Goal: Task Accomplishment & Management: Complete application form

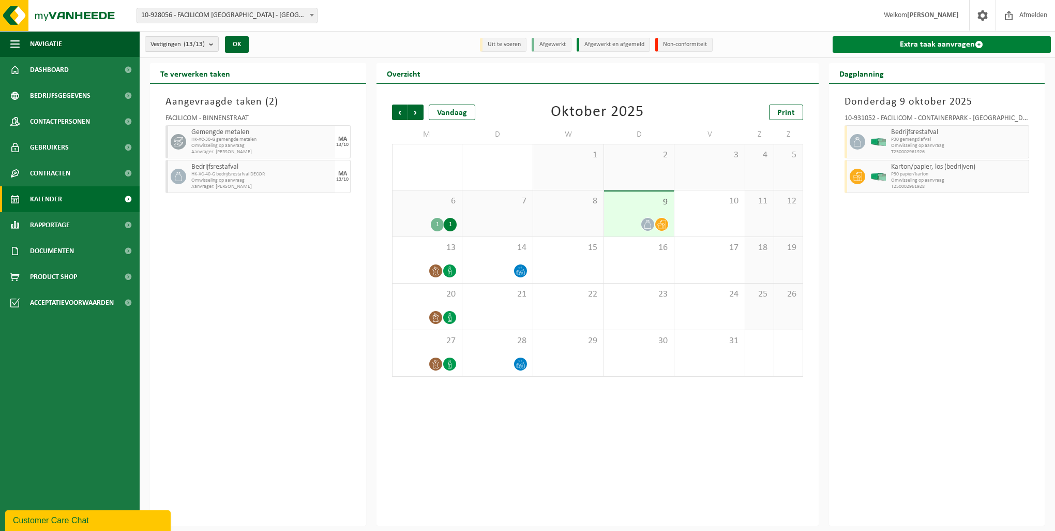
click at [894, 49] on link "Extra taak aanvragen" at bounding box center [942, 44] width 219 height 17
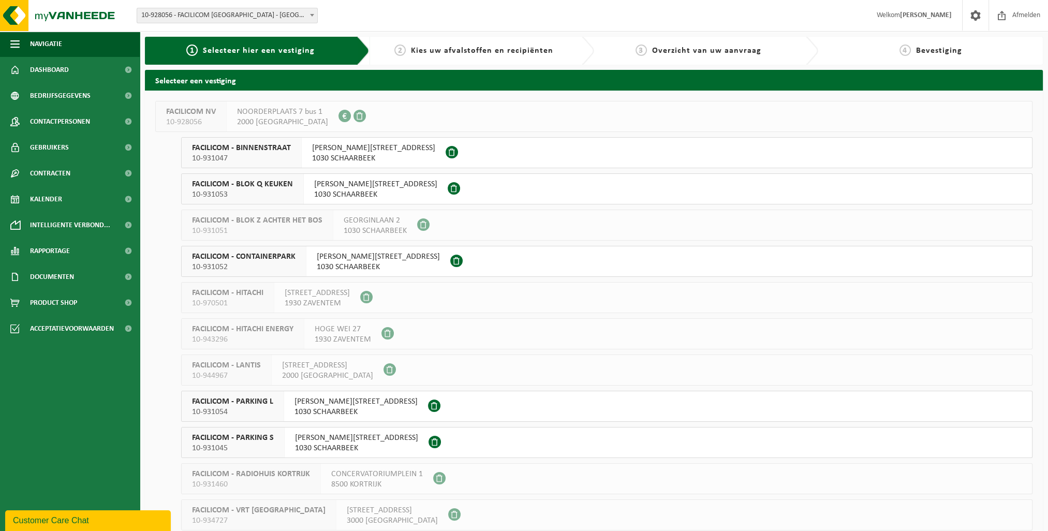
click at [379, 407] on div "[PERSON_NAME][STREET_ADDRESS]" at bounding box center [356, 406] width 144 height 30
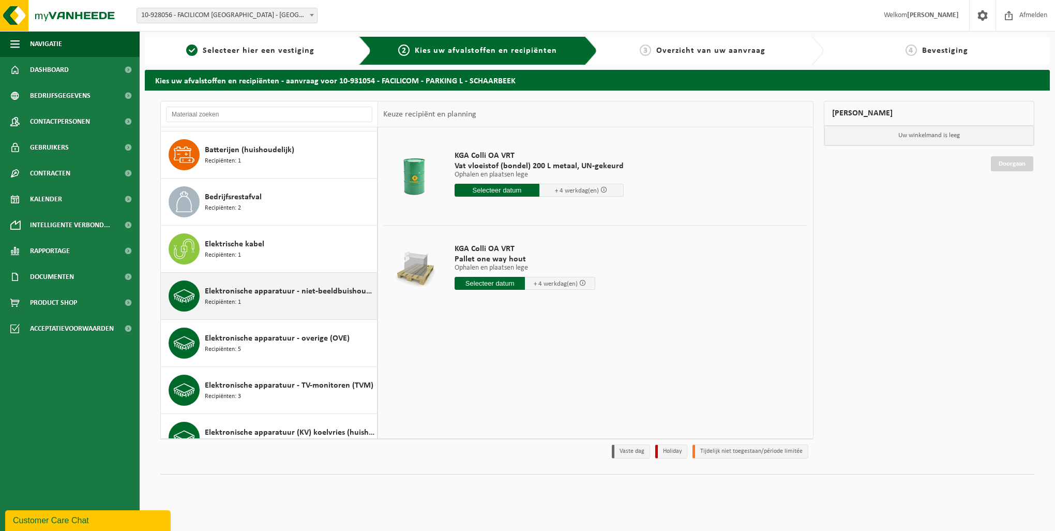
scroll to position [155, 0]
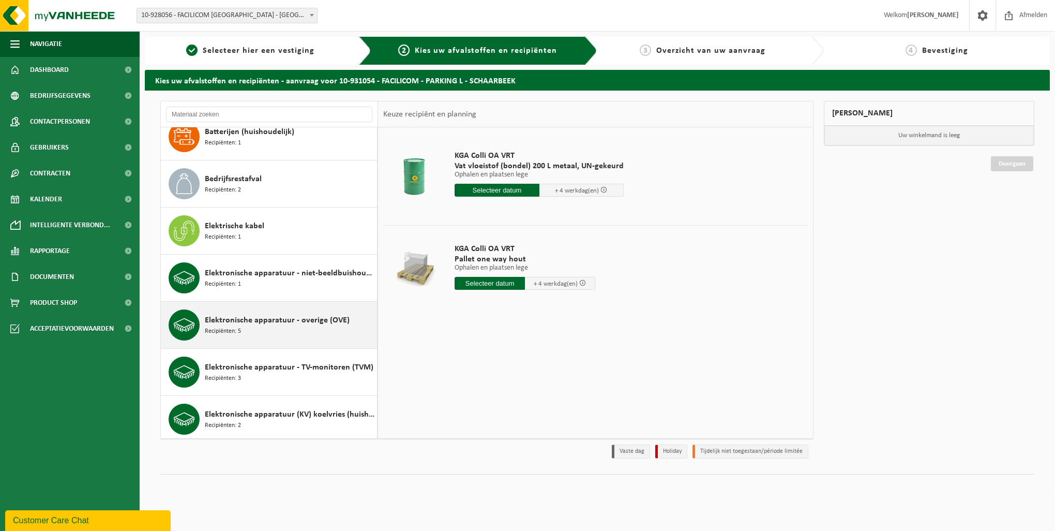
click at [284, 320] on span "Elektronische apparatuur - overige (OVE)" at bounding box center [277, 320] width 145 height 12
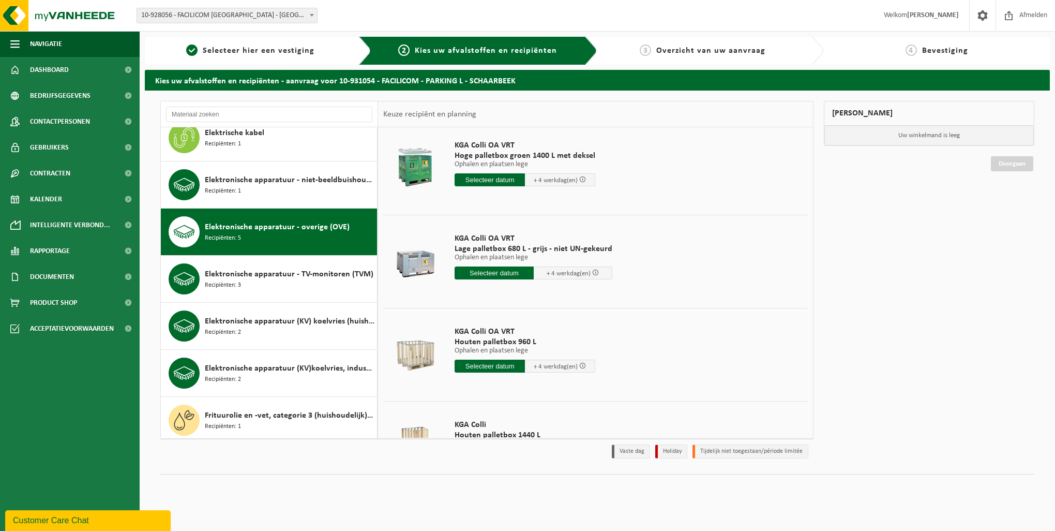
scroll to position [226, 0]
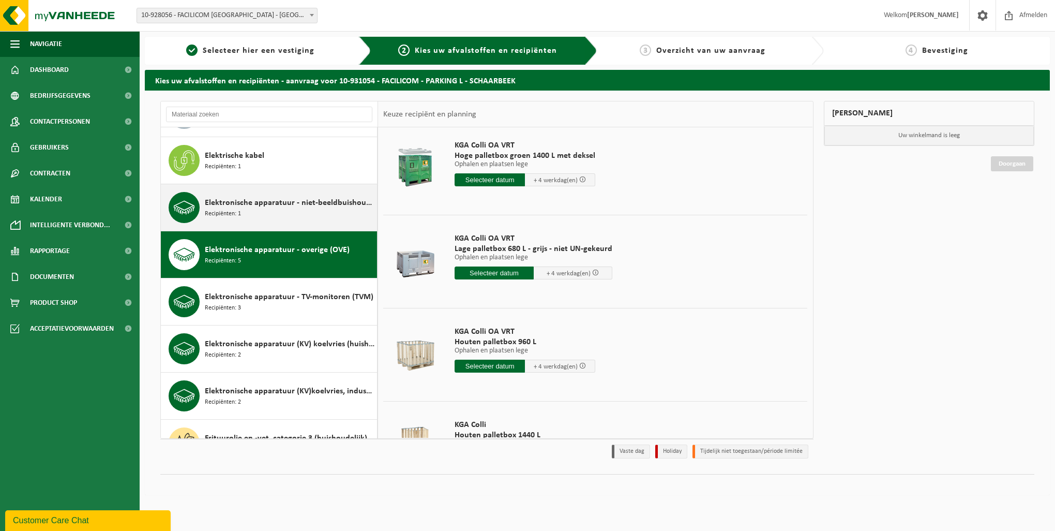
click at [266, 208] on div "Elektronische apparatuur - niet-beeldbuishoudend (OVE) en beeldbuishoudend (TVM…" at bounding box center [290, 207] width 170 height 31
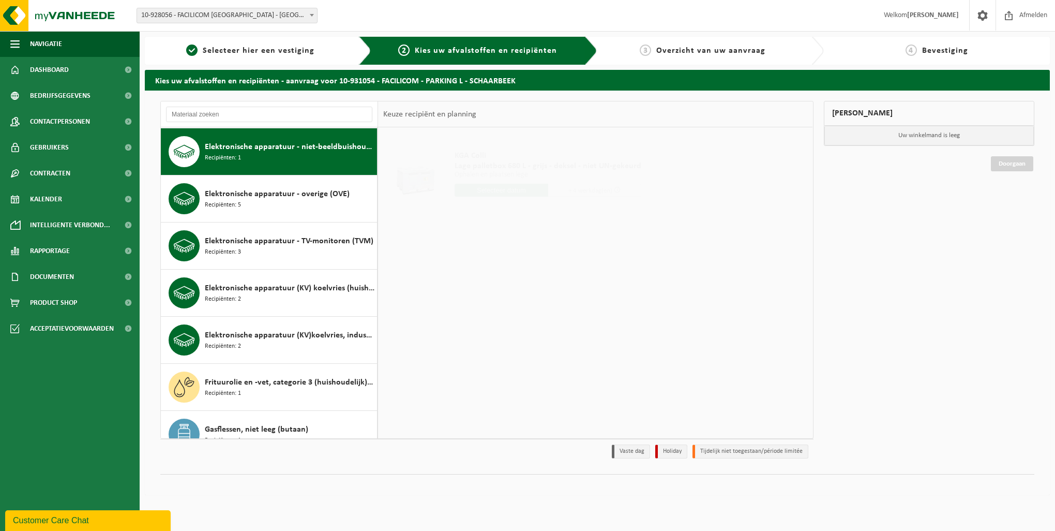
scroll to position [0, 0]
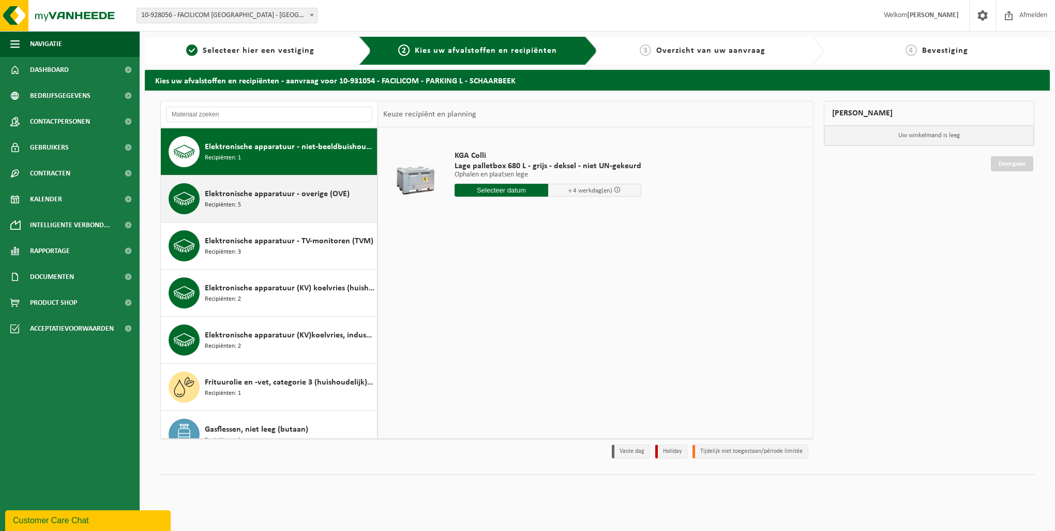
click at [265, 188] on span "Elektronische apparatuur - overige (OVE)" at bounding box center [277, 194] width 145 height 12
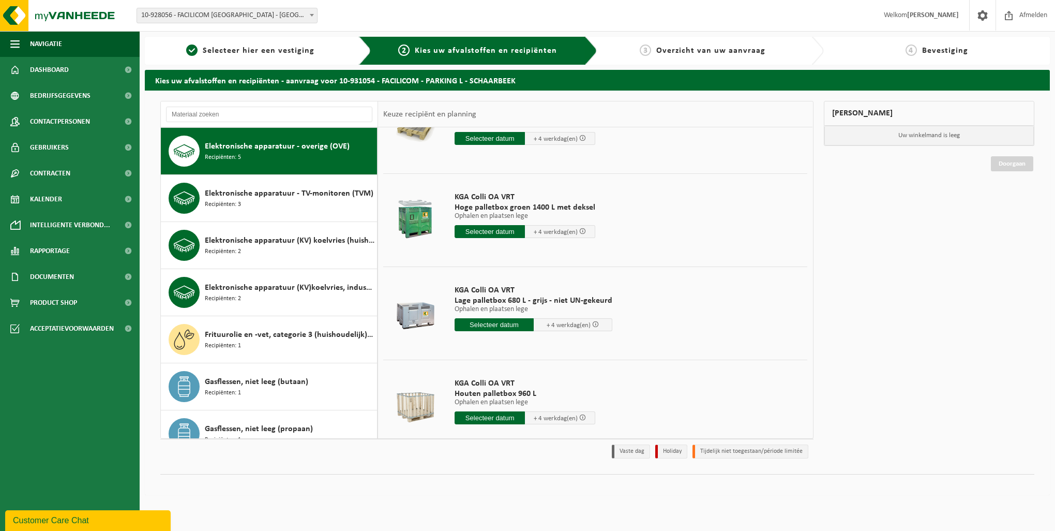
scroll to position [103, 0]
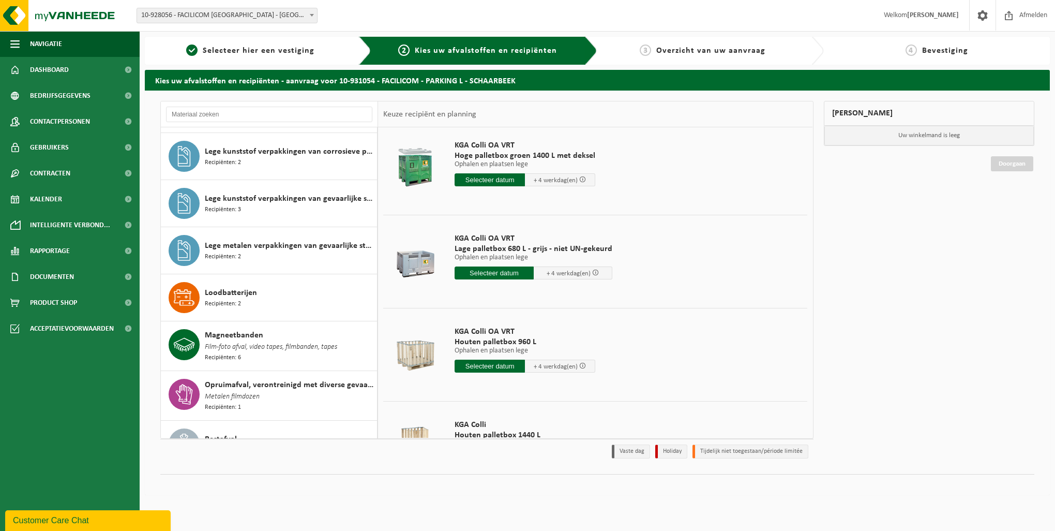
click at [290, 216] on div "Lege kunststof verpakkingen van gevaarlijke stoffen Recipiënten: 3" at bounding box center [290, 203] width 170 height 31
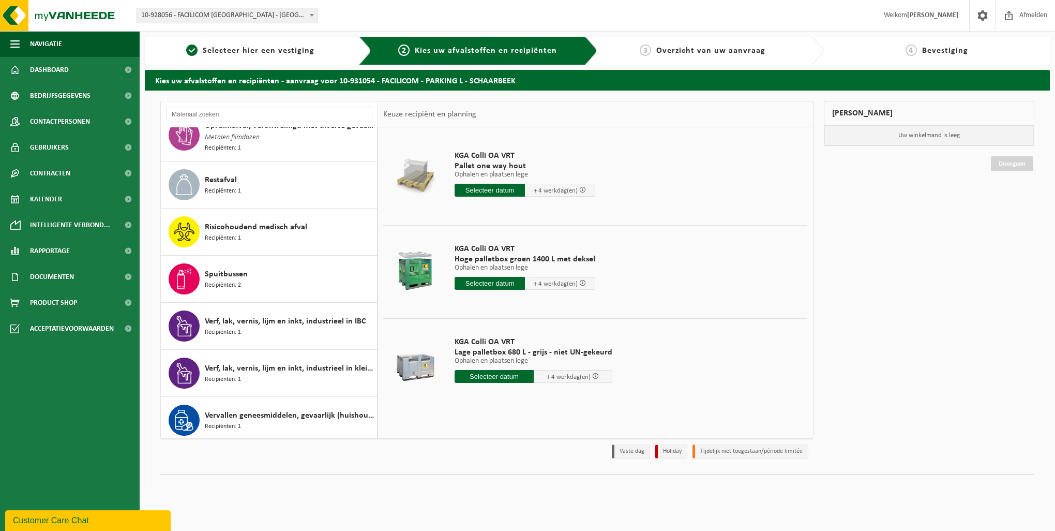
scroll to position [1054, 0]
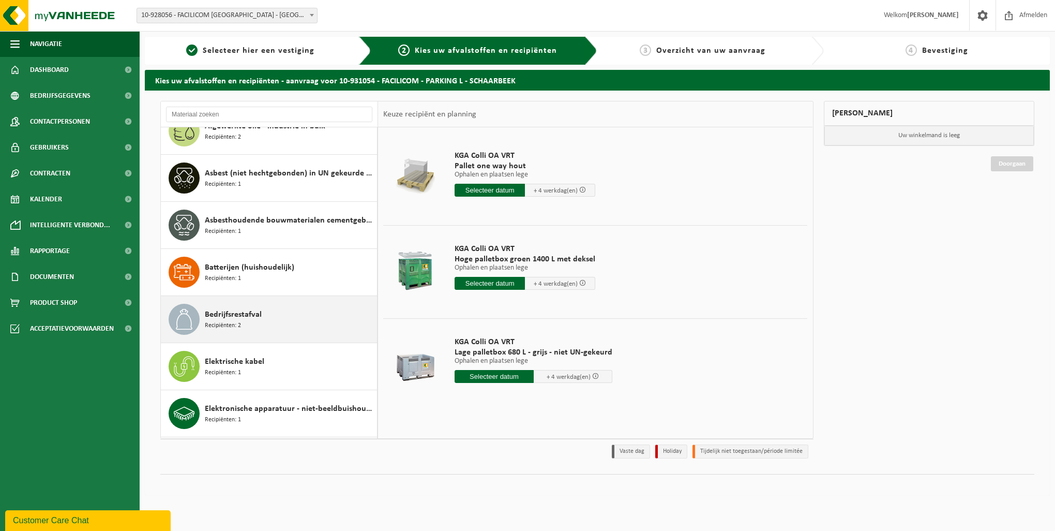
click at [264, 311] on div "Bedrijfsrestafval Recipiënten: 2" at bounding box center [290, 319] width 170 height 31
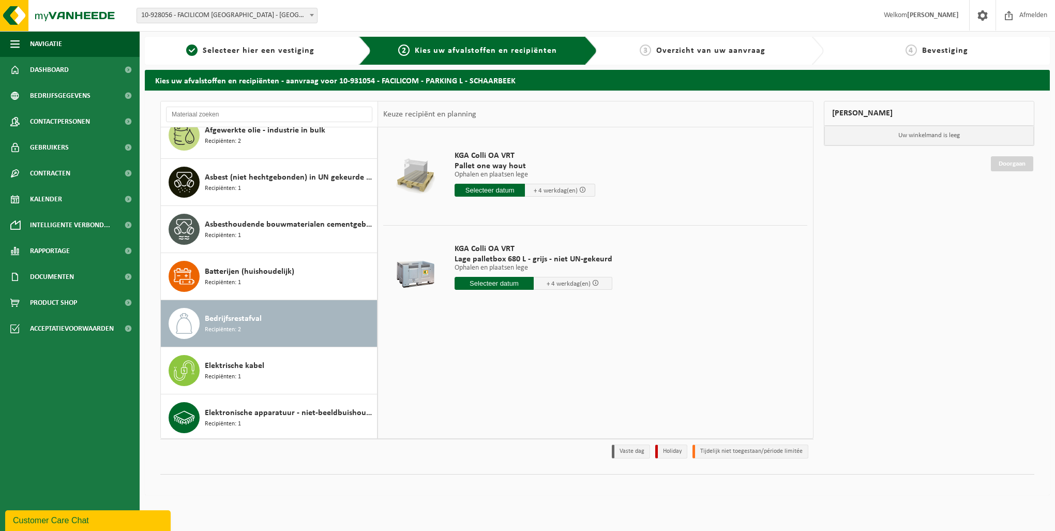
scroll to position [0, 0]
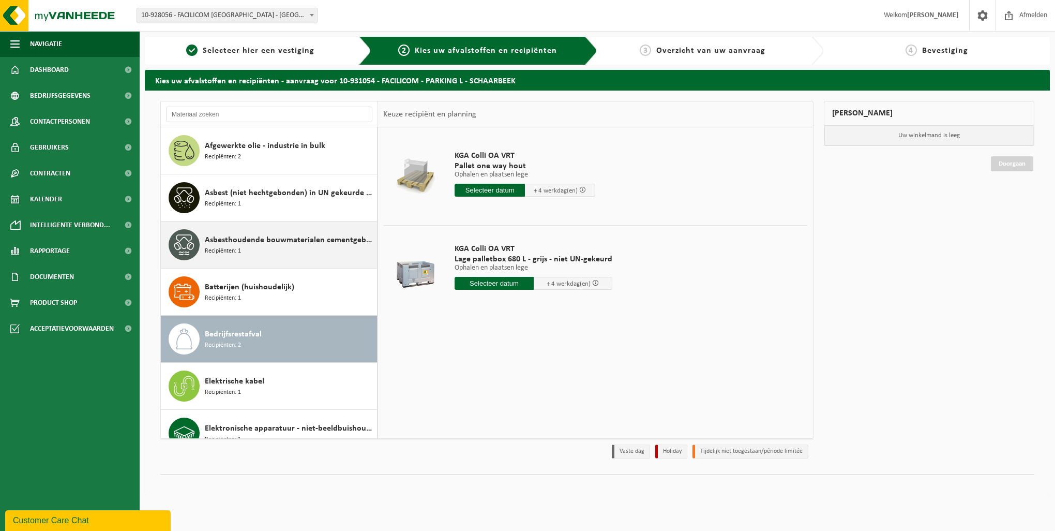
click at [258, 238] on span "Asbesthoudende bouwmaterialen cementgebonden (hechtgebonden)" at bounding box center [290, 240] width 170 height 12
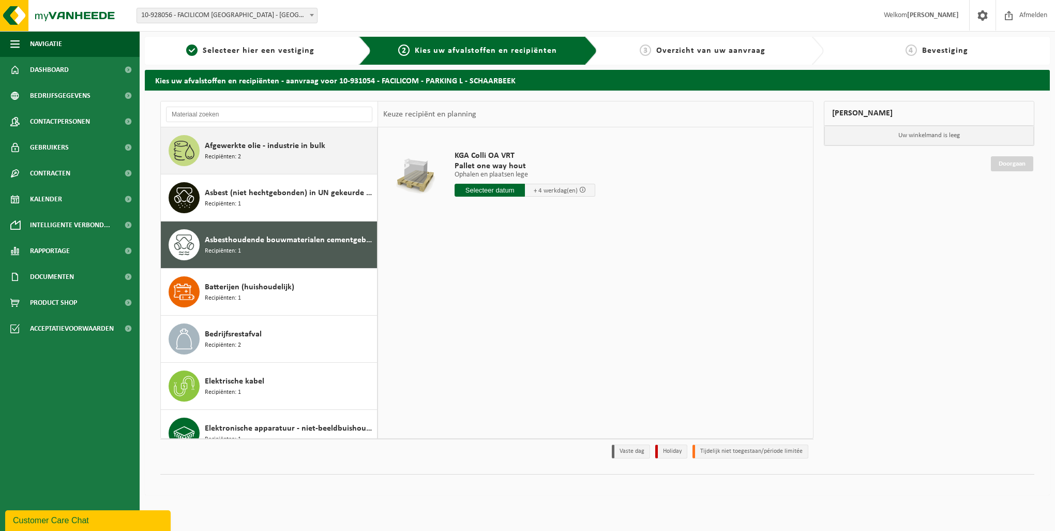
click at [252, 156] on div "Afgewerkte olie - industrie in bulk Recipiënten: 2" at bounding box center [290, 150] width 170 height 31
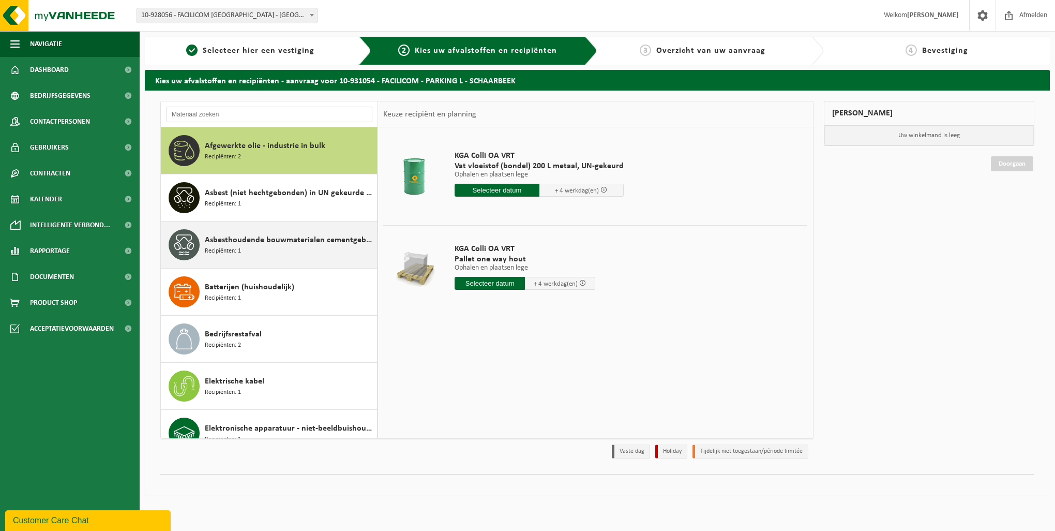
click at [270, 255] on div "Asbesthoudende bouwmaterialen cementgebonden (hechtgebonden) Recipiënten: 1" at bounding box center [290, 244] width 170 height 31
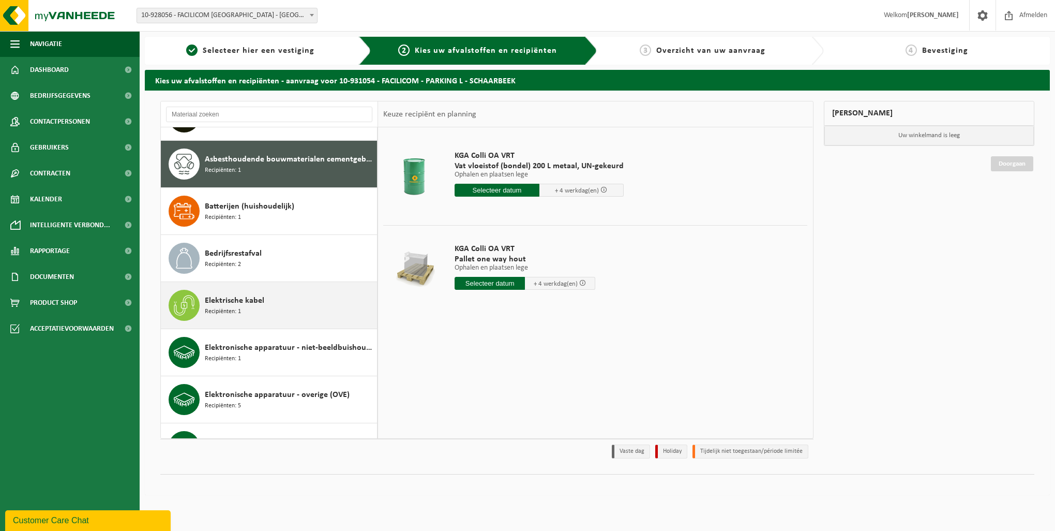
scroll to position [94, 0]
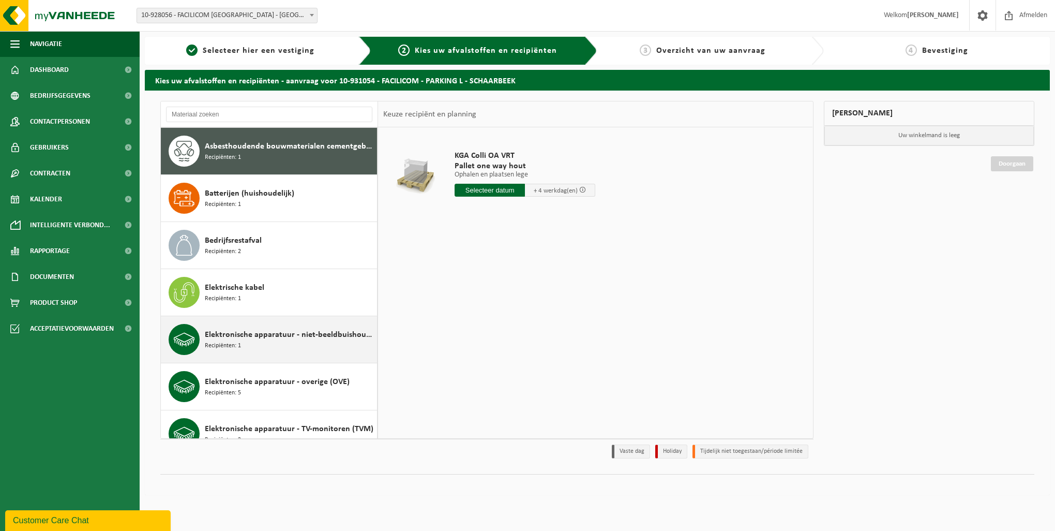
click at [288, 335] on span "Elektronische apparatuur - niet-beeldbuishoudend (OVE) en beeldbuishoudend (TVM)" at bounding box center [290, 335] width 170 height 12
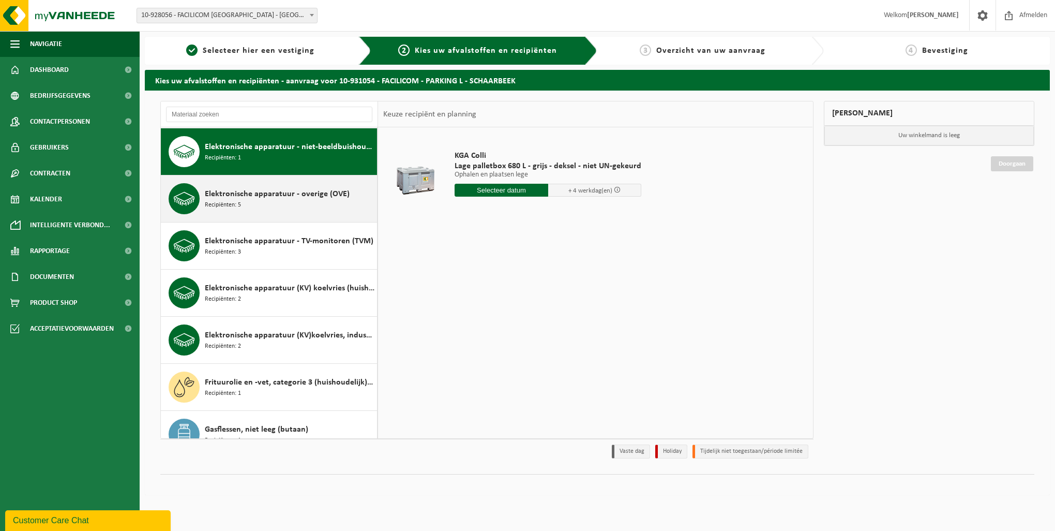
click at [265, 209] on div "Elektronische apparatuur - overige (OVE) Recipiënten: 5" at bounding box center [290, 198] width 170 height 31
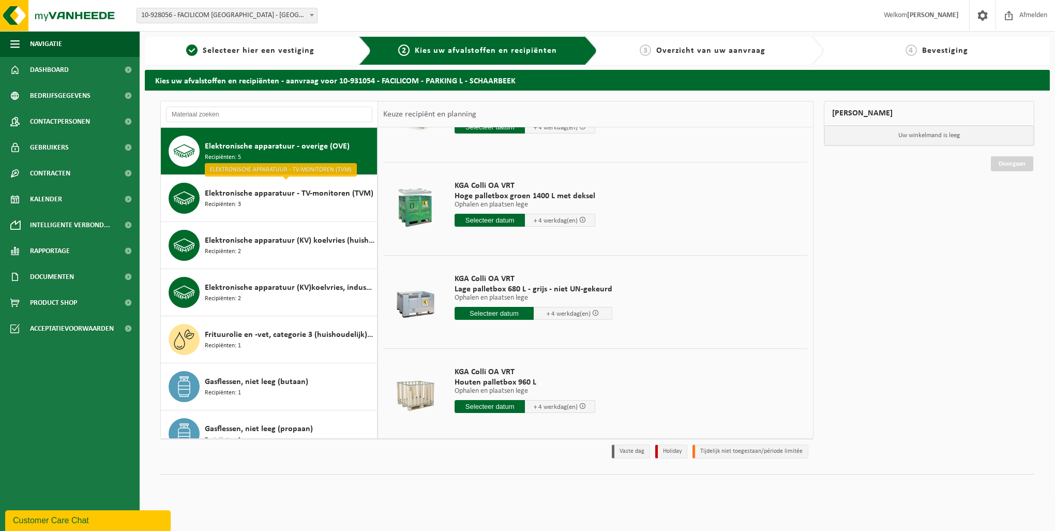
scroll to position [103, 0]
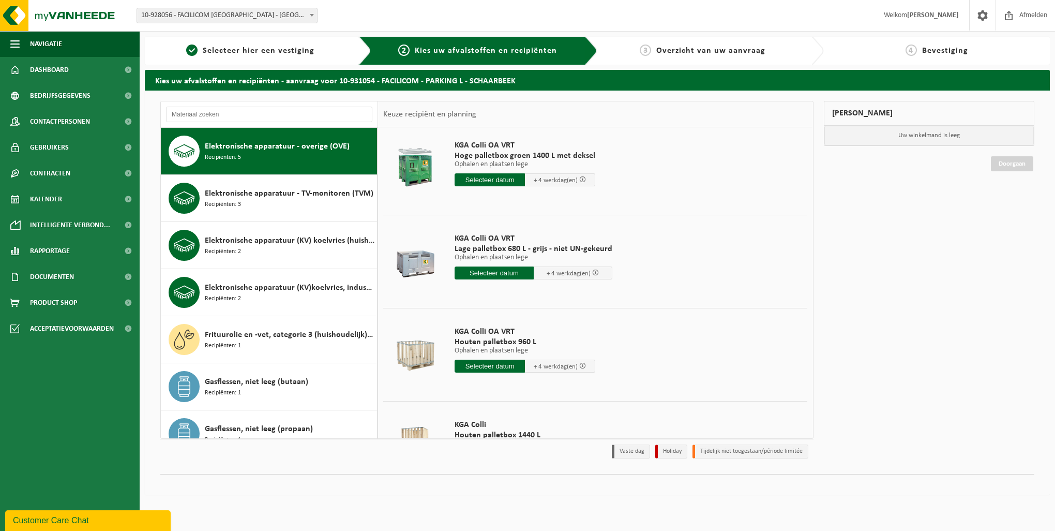
click at [496, 274] on input "text" at bounding box center [494, 272] width 79 height 13
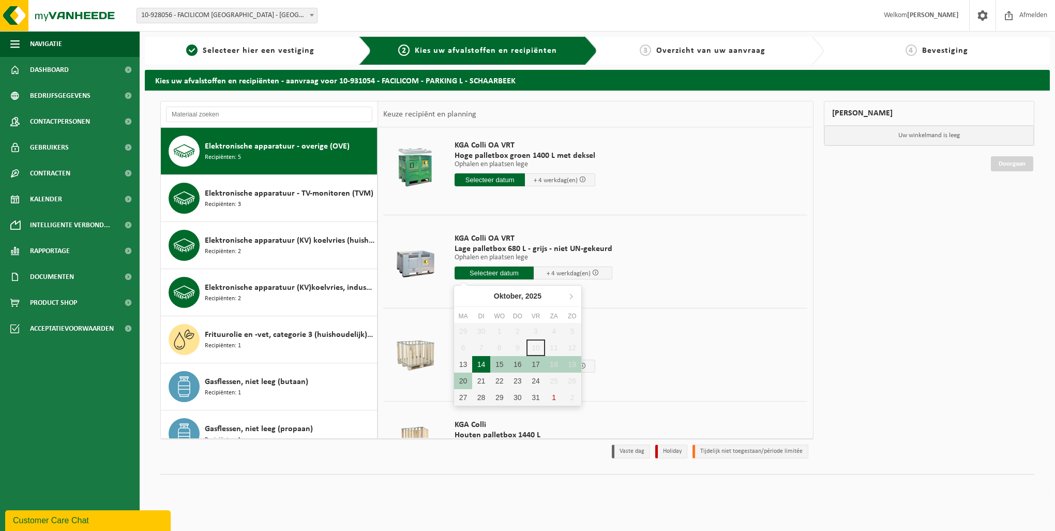
click at [479, 357] on div "14" at bounding box center [481, 364] width 18 height 17
type input "Van 2025-10-14"
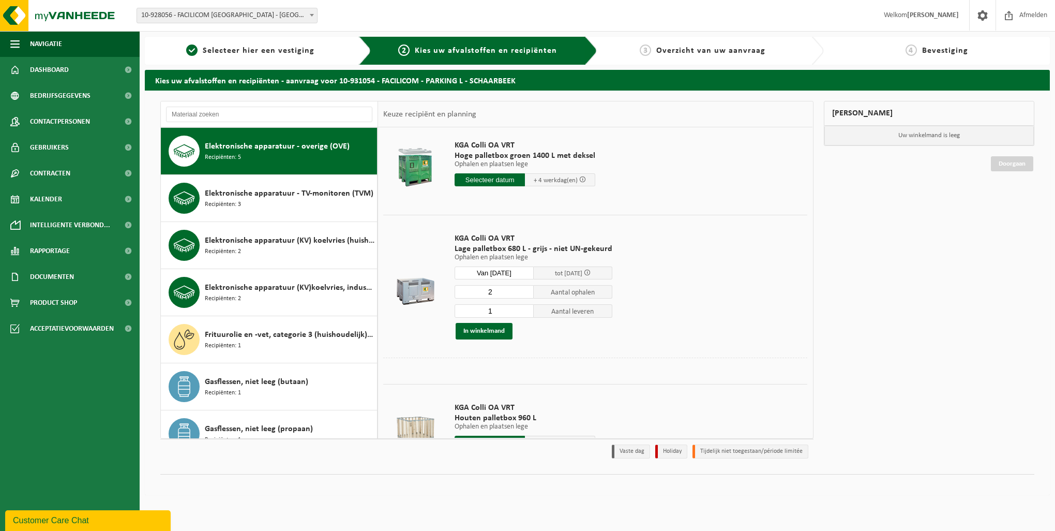
click at [523, 290] on input "2" at bounding box center [494, 291] width 79 height 13
click at [523, 290] on input "3" at bounding box center [494, 291] width 79 height 13
type input "4"
click at [523, 290] on input "4" at bounding box center [494, 291] width 79 height 13
click at [521, 308] on input "2" at bounding box center [494, 310] width 79 height 13
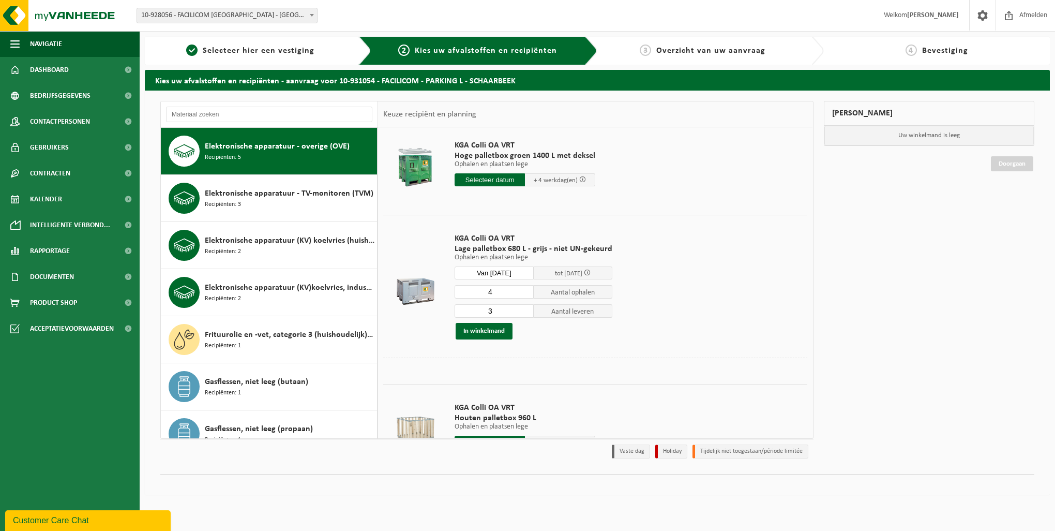
click at [521, 308] on input "3" at bounding box center [494, 310] width 79 height 13
type input "4"
click at [521, 308] on input "4" at bounding box center [494, 310] width 79 height 13
click at [481, 333] on button "In winkelmand" at bounding box center [484, 331] width 57 height 17
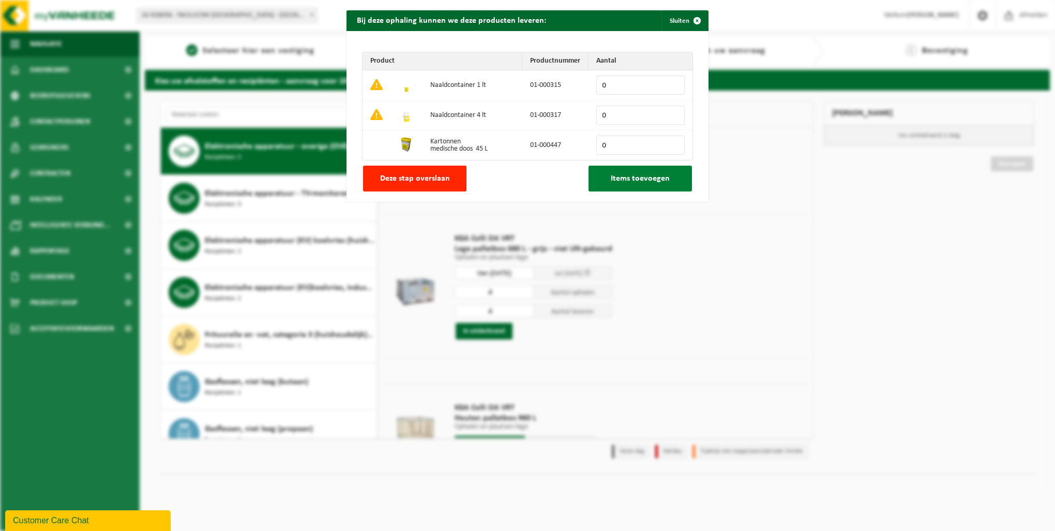
click at [615, 186] on button "Items toevoegen" at bounding box center [640, 179] width 103 height 26
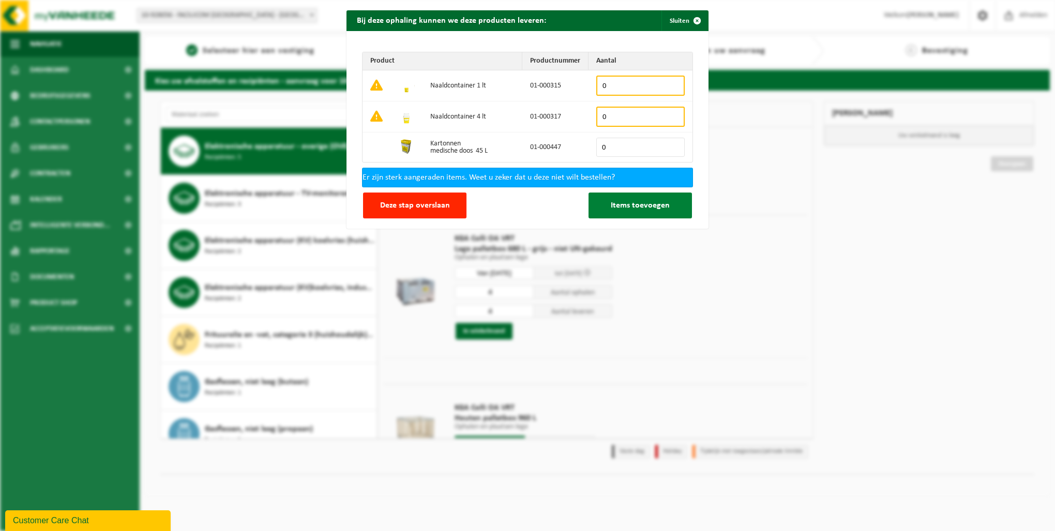
click at [614, 204] on span "Items toevoegen" at bounding box center [640, 205] width 59 height 8
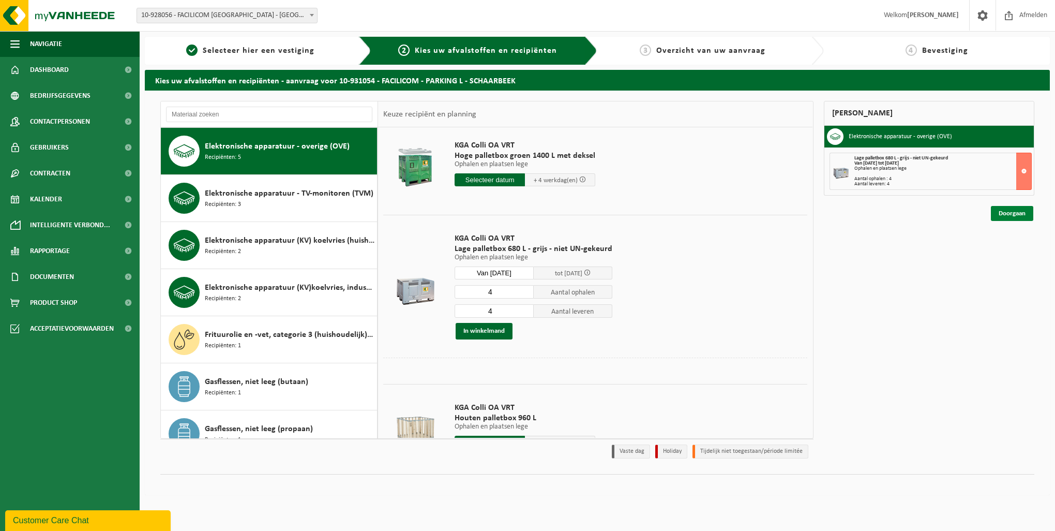
click at [1016, 213] on link "Doorgaan" at bounding box center [1012, 213] width 42 height 15
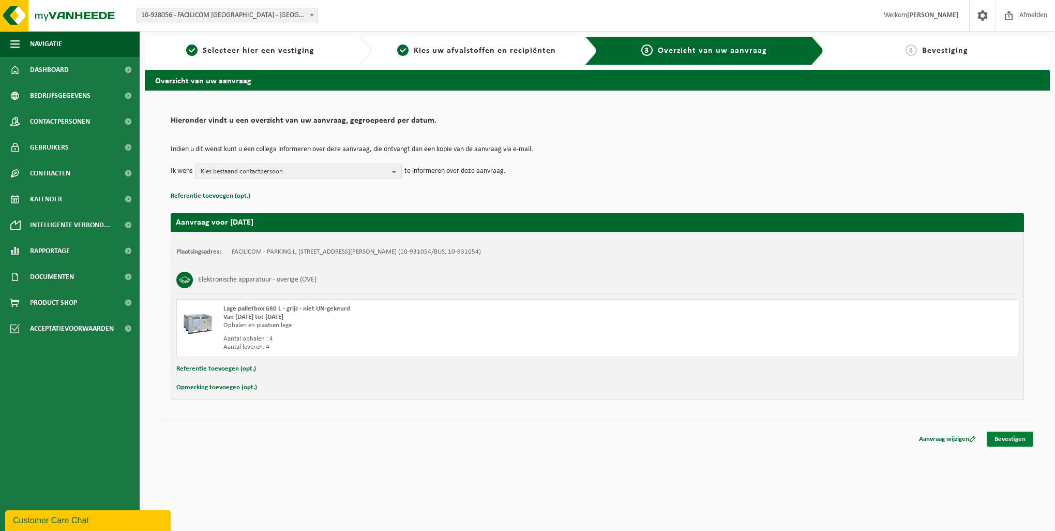
click at [1027, 434] on link "Bevestigen" at bounding box center [1010, 438] width 47 height 15
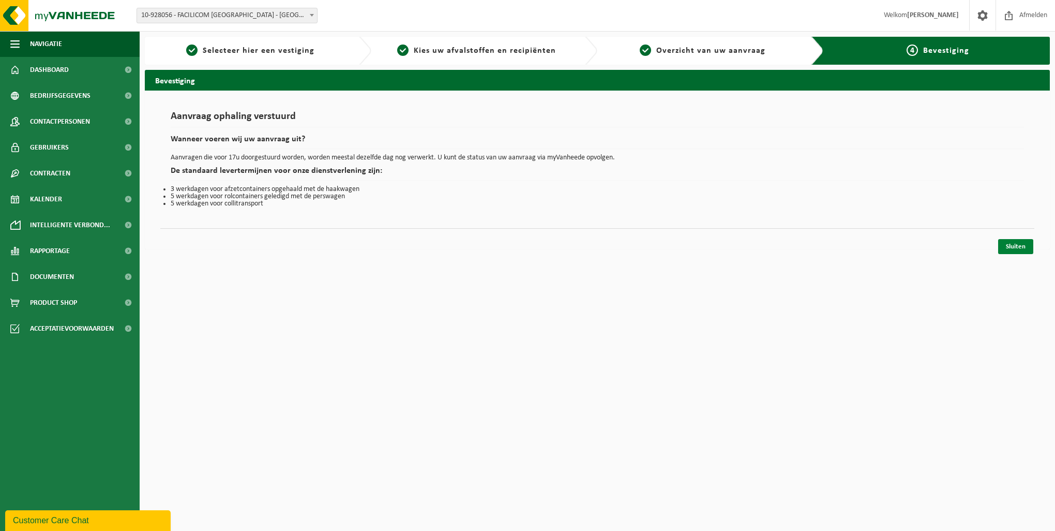
click at [1016, 251] on link "Sluiten" at bounding box center [1015, 246] width 35 height 15
